Goal: Information Seeking & Learning: Learn about a topic

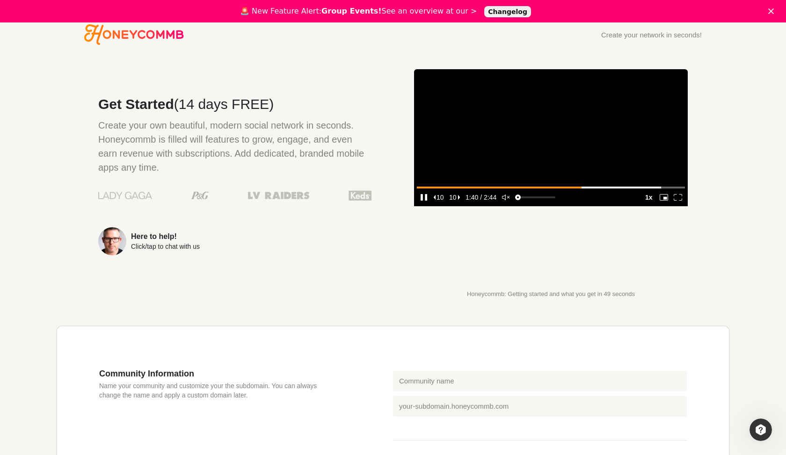
click at [681, 201] on icon "enter fullscreen mode" at bounding box center [678, 197] width 8 height 7
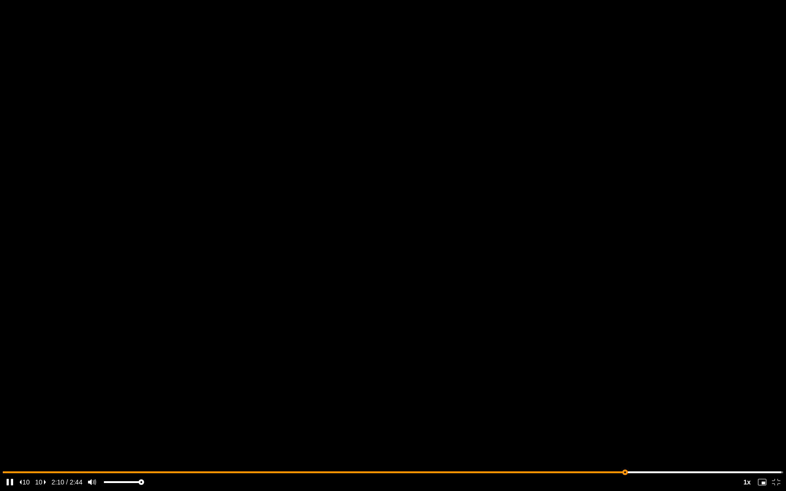
type input "0.00716654488224383"
click at [8, 455] on input "seek" at bounding box center [393, 473] width 781 height 12
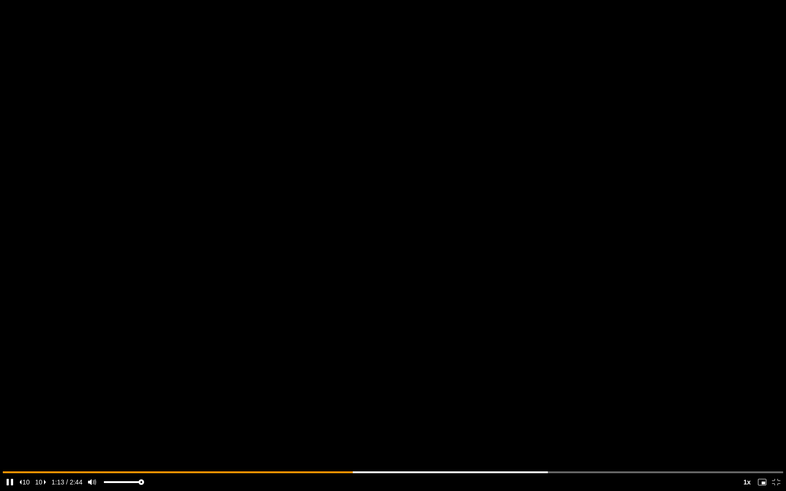
click at [449, 209] on video at bounding box center [393, 245] width 786 height 491
click at [437, 168] on video at bounding box center [393, 245] width 786 height 491
click at [362, 114] on video at bounding box center [393, 245] width 786 height 491
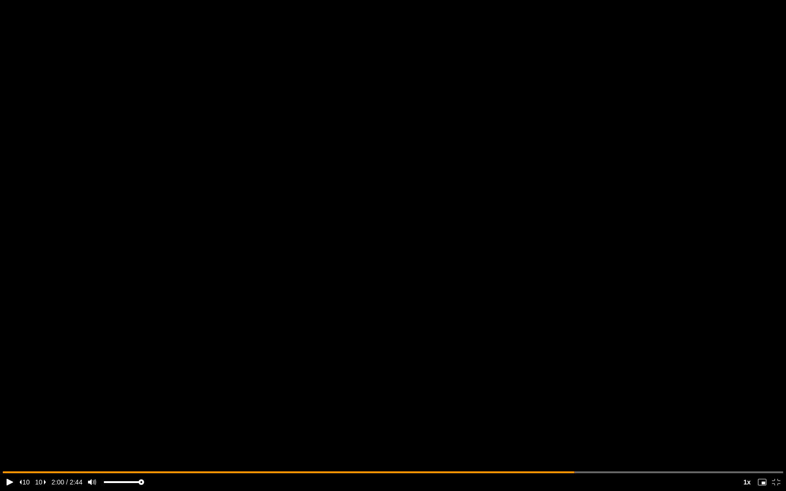
click at [362, 114] on video at bounding box center [393, 245] width 786 height 491
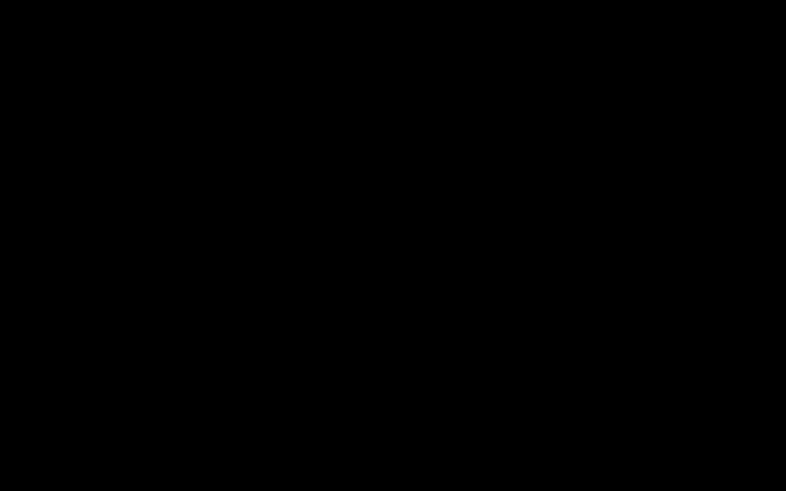
click at [362, 114] on video at bounding box center [393, 245] width 786 height 491
